Goal: Complete application form

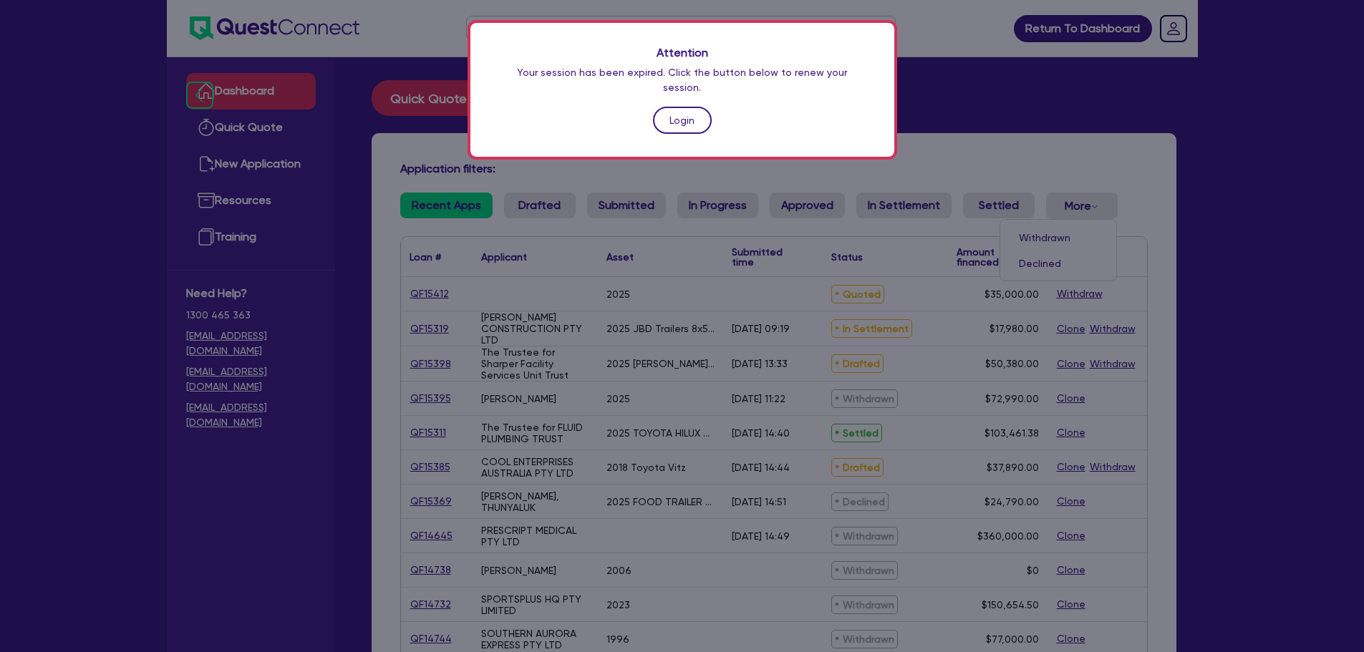
click at [686, 110] on link "Login" at bounding box center [682, 120] width 59 height 27
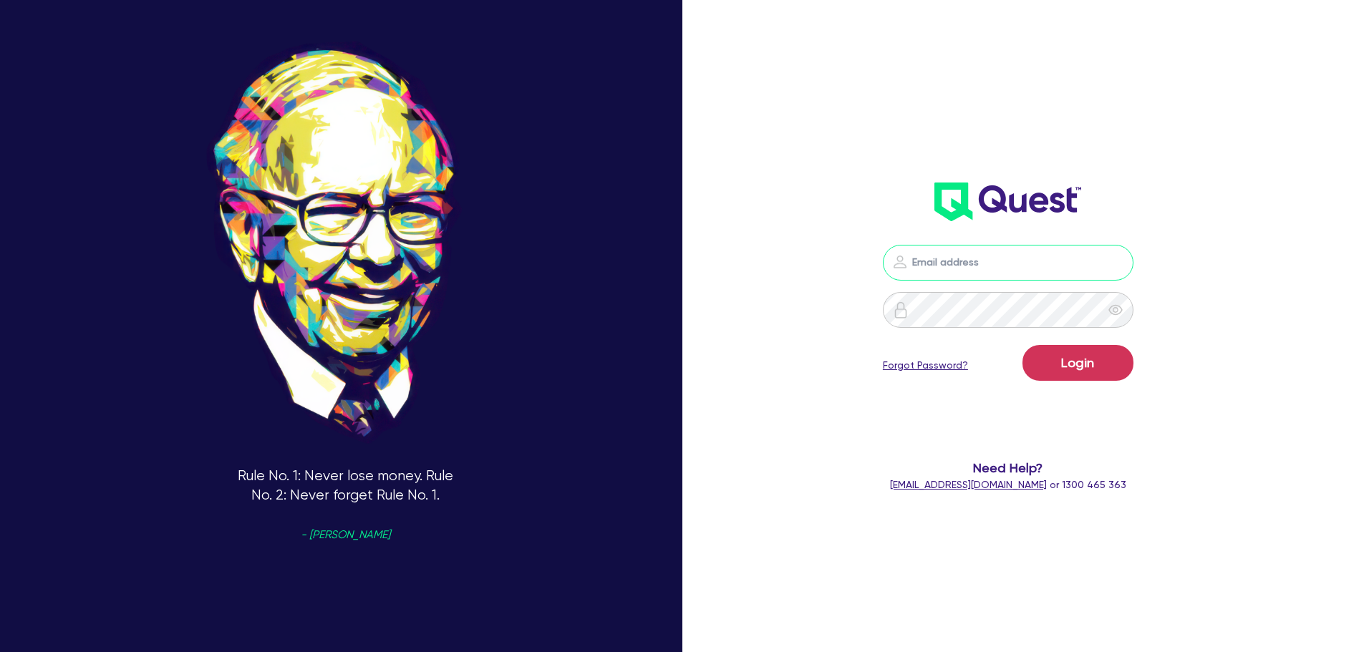
type input "[PERSON_NAME][EMAIL_ADDRESS][PERSON_NAME][DOMAIN_NAME]"
click at [1114, 362] on button "Login" at bounding box center [1077, 363] width 111 height 36
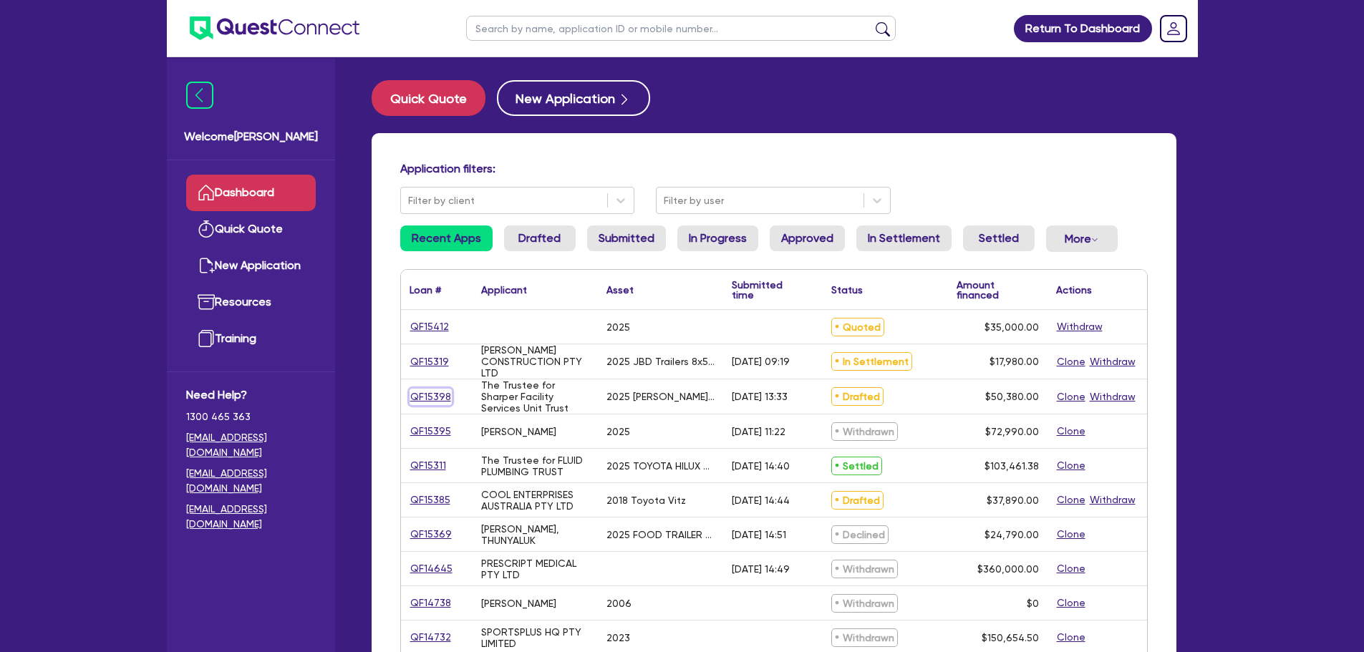
click at [433, 400] on link "QF15398" at bounding box center [430, 397] width 42 height 16
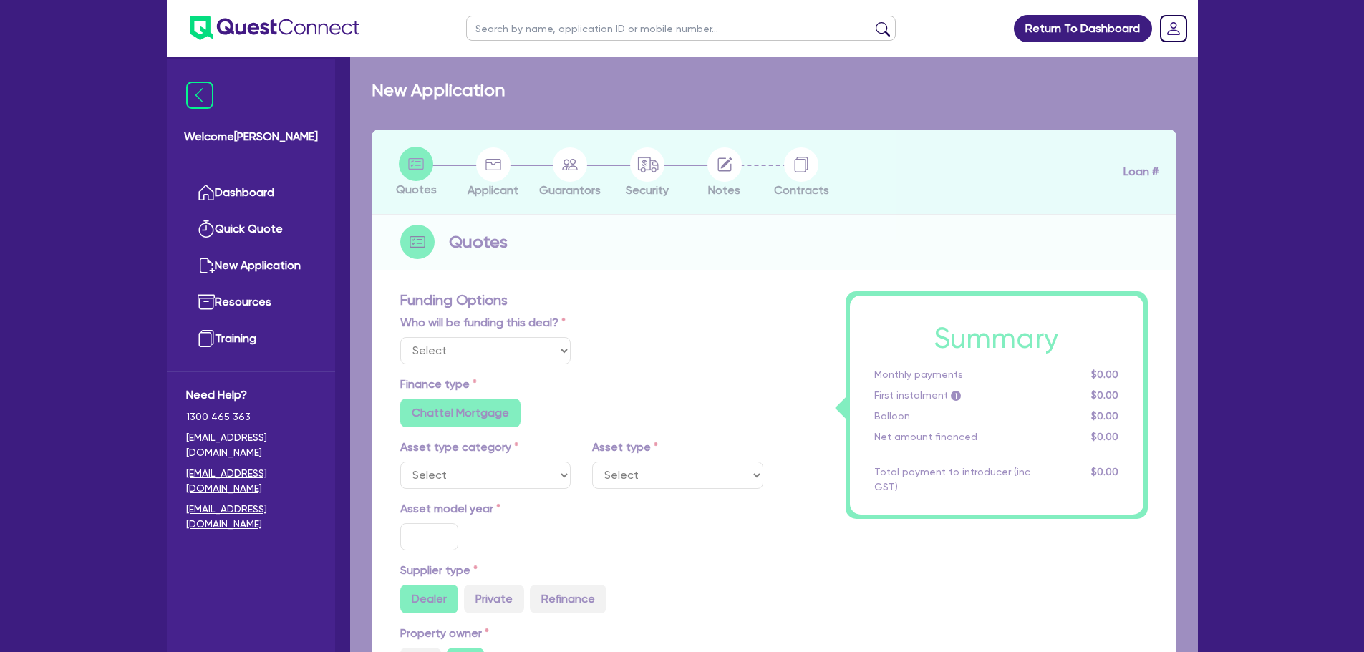
select select "Quest Finance - Own Book"
select select "SECONDARY_ASSETS"
type input "2025"
type input "50,380"
type input "10"
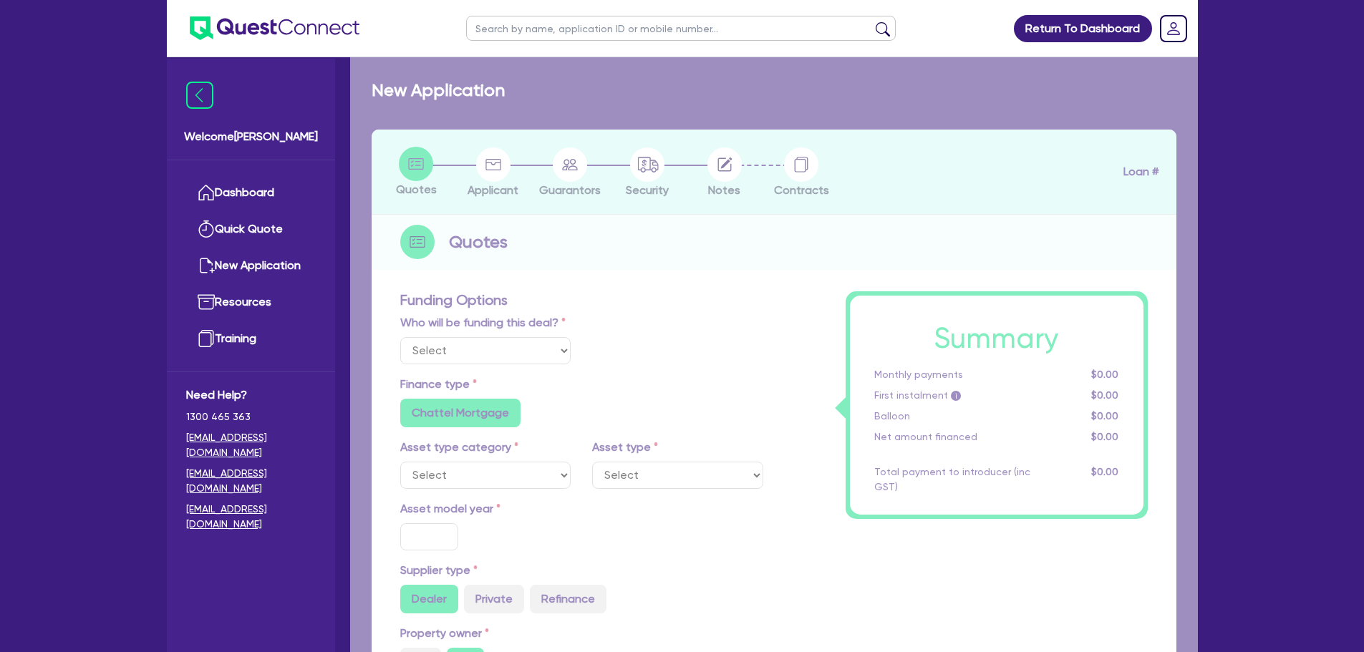
type input "5,038"
type input "17.95"
type input "900"
select select "OTHER"
